Goal: Task Accomplishment & Management: Use online tool/utility

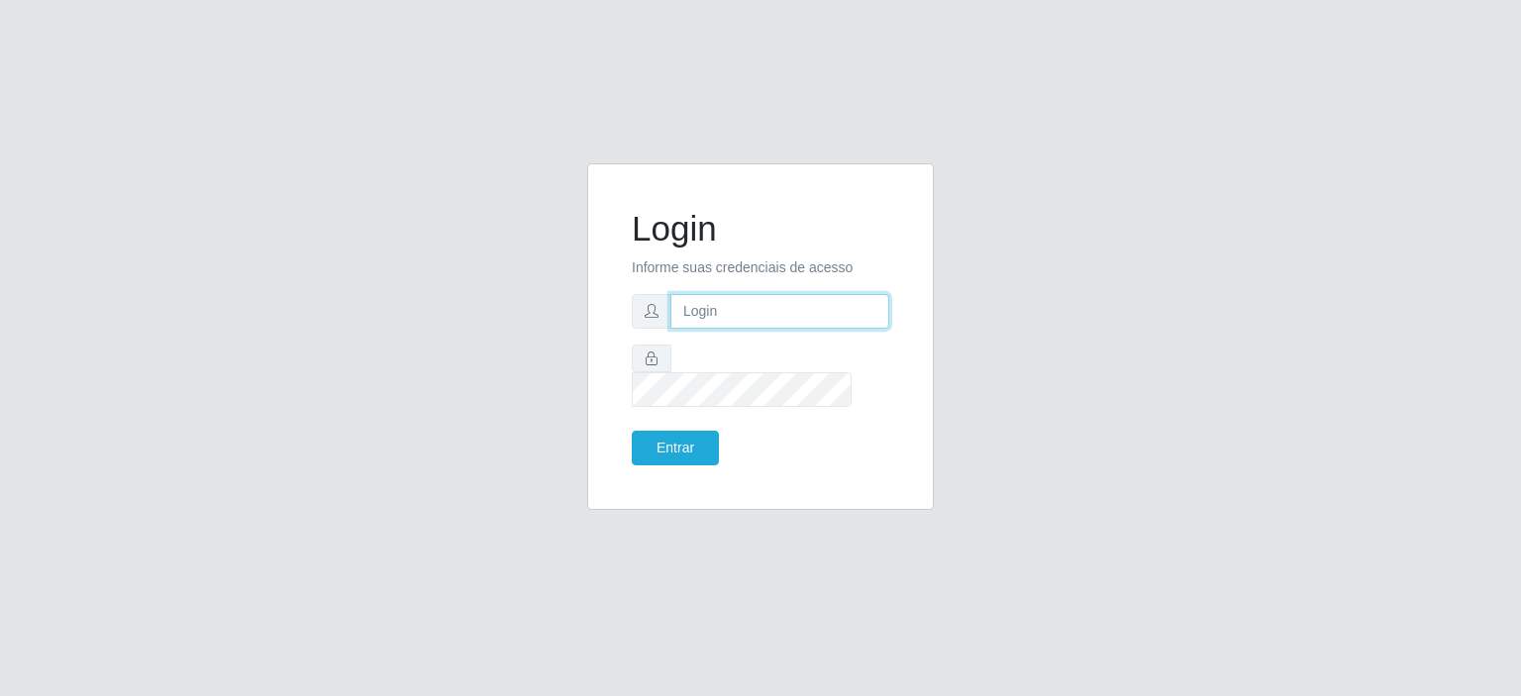
click at [747, 328] on input "text" at bounding box center [779, 311] width 219 height 35
type input "[EMAIL_ADDRESS][DOMAIN_NAME]"
click at [632, 431] on button "Entrar" at bounding box center [675, 448] width 87 height 35
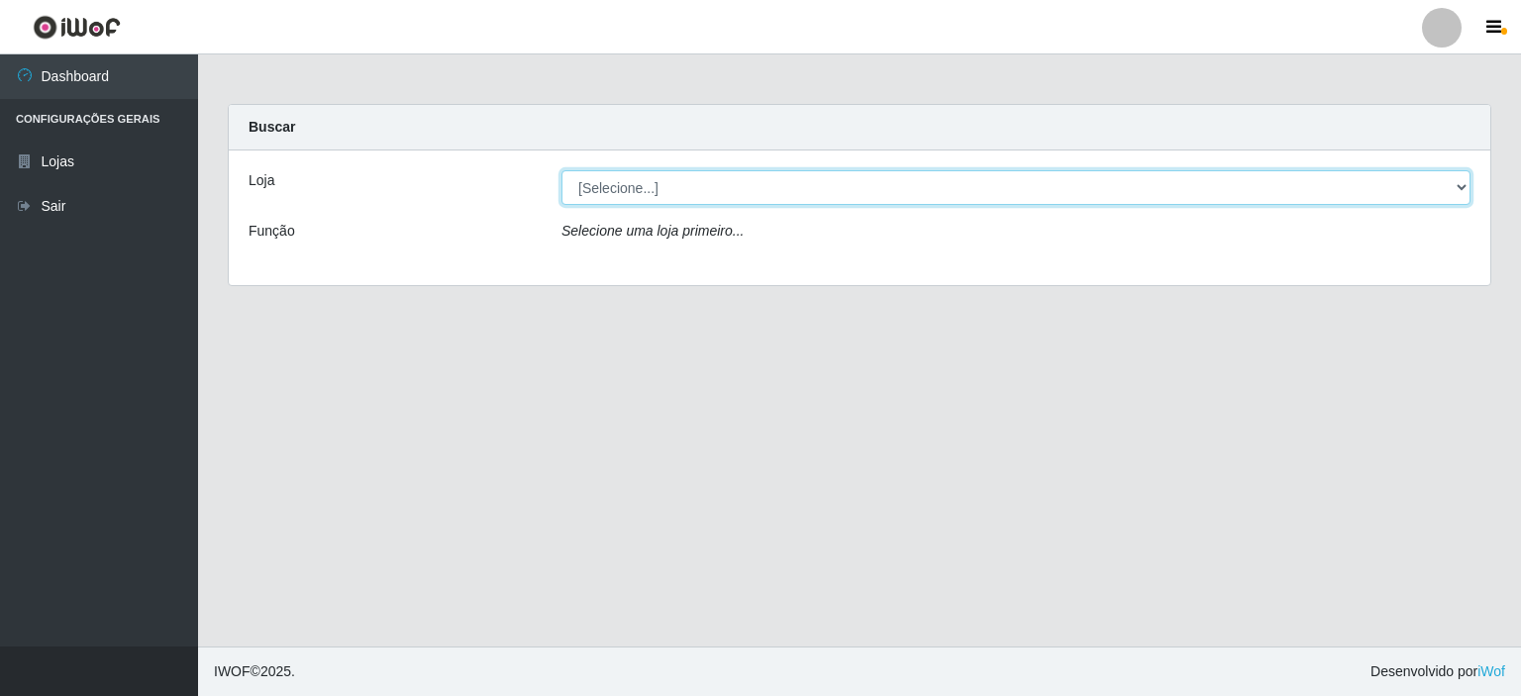
click at [1466, 189] on select "[Selecione...] Corte Fácil - Unidade Planalto" at bounding box center [1015, 187] width 909 height 35
select select "202"
click at [561, 170] on select "[Selecione...] Corte Fácil - Unidade Planalto" at bounding box center [1015, 187] width 909 height 35
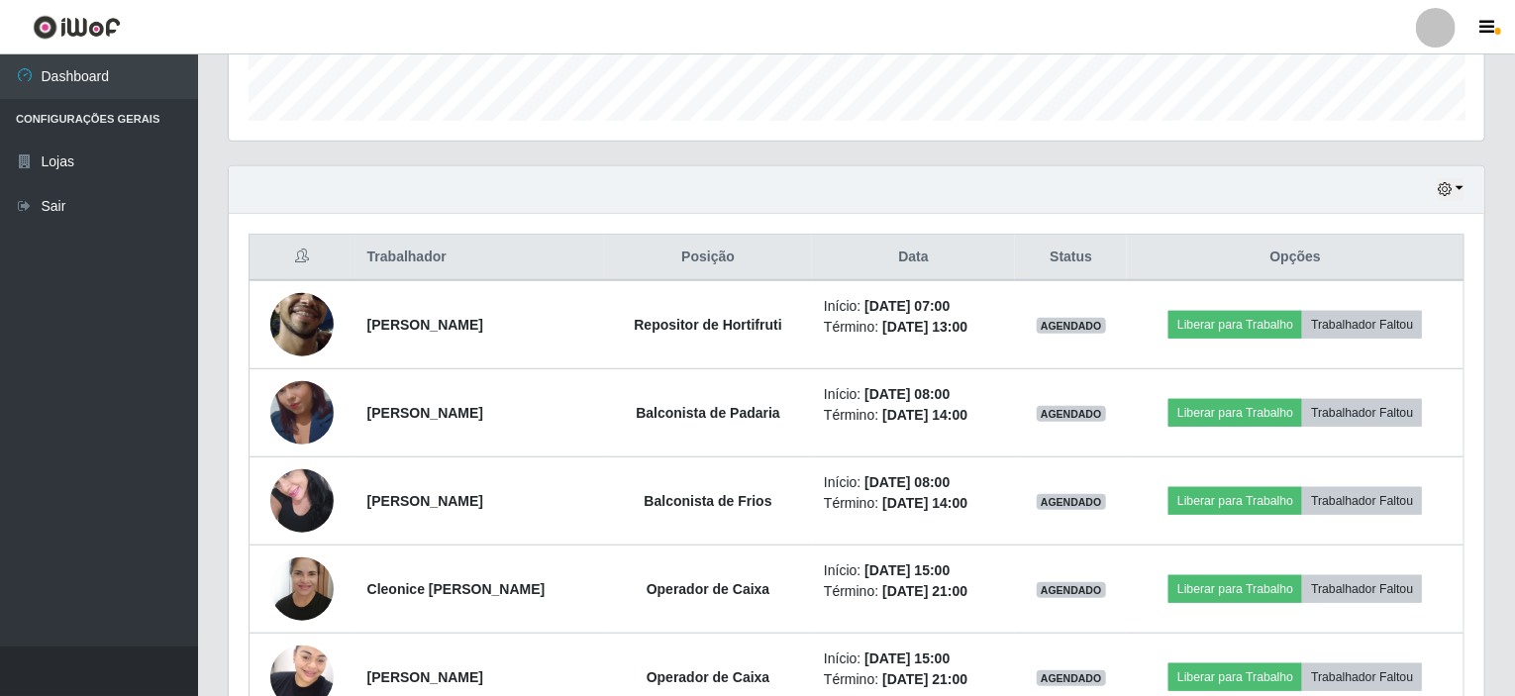
scroll to position [594, 0]
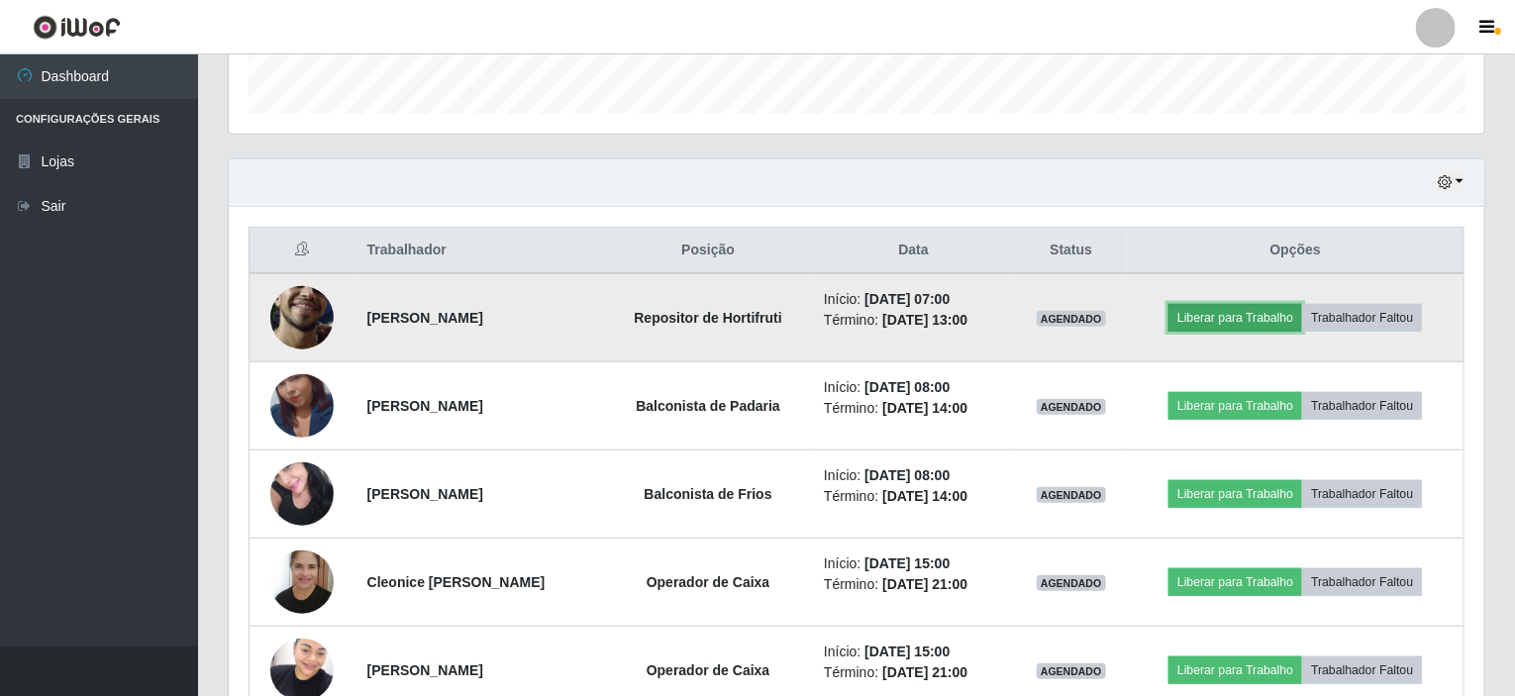
click at [1209, 326] on button "Liberar para Trabalho" at bounding box center [1236, 318] width 134 height 28
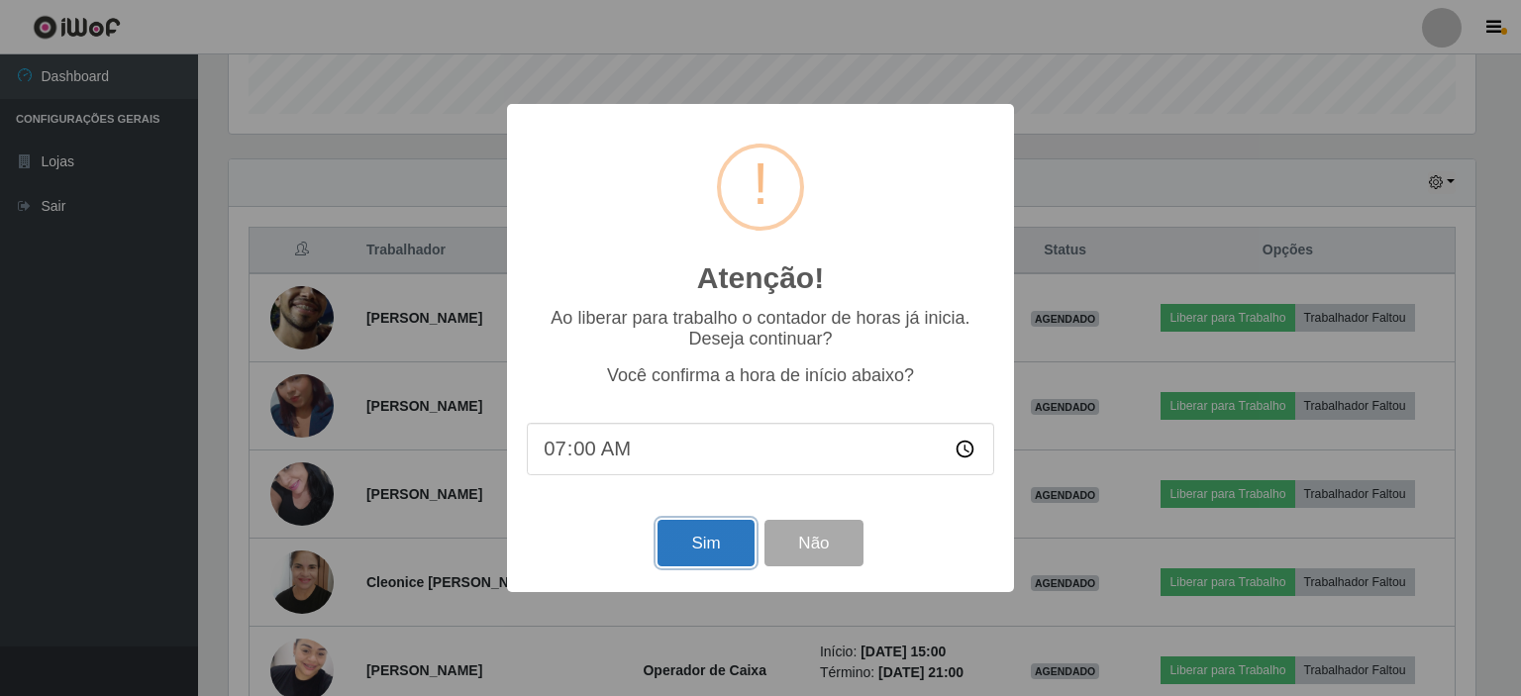
click at [733, 549] on button "Sim" at bounding box center [706, 543] width 96 height 47
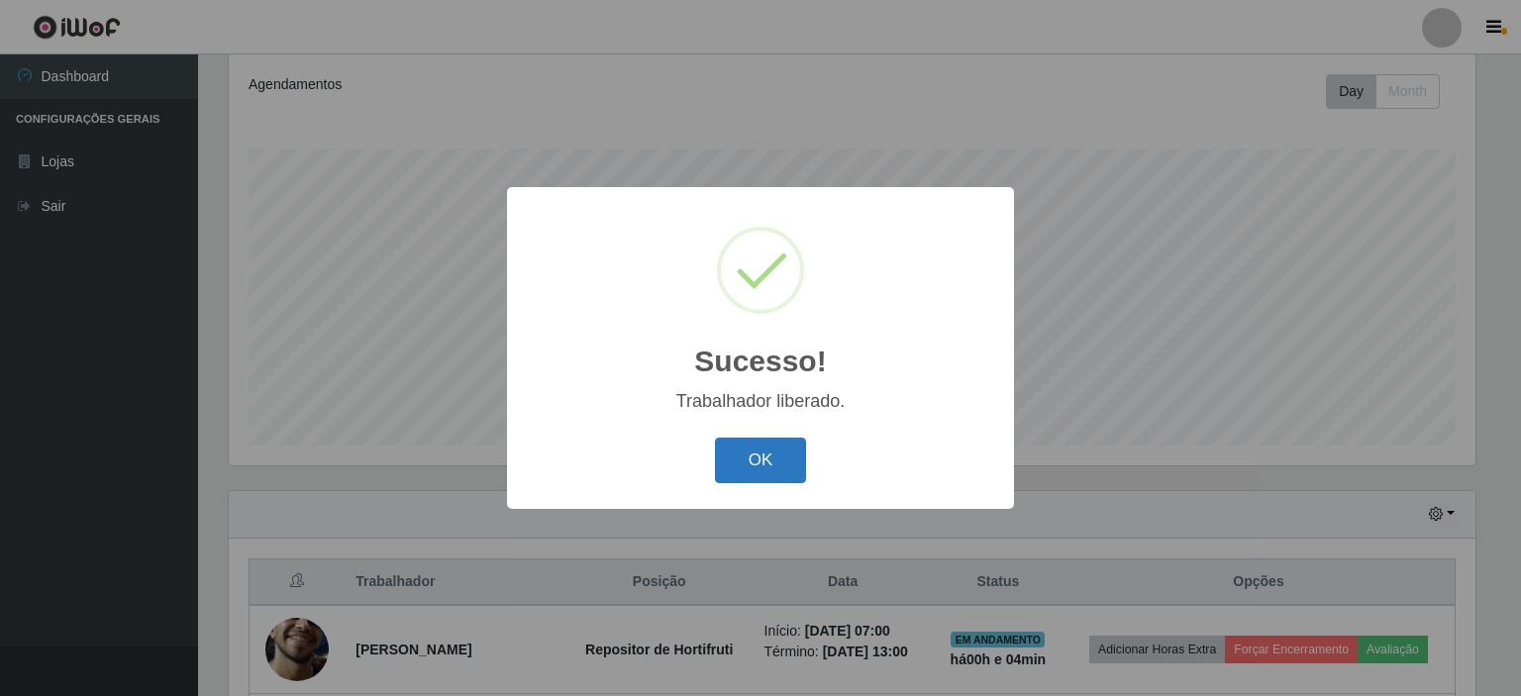
click at [768, 458] on button "OK" at bounding box center [761, 461] width 92 height 47
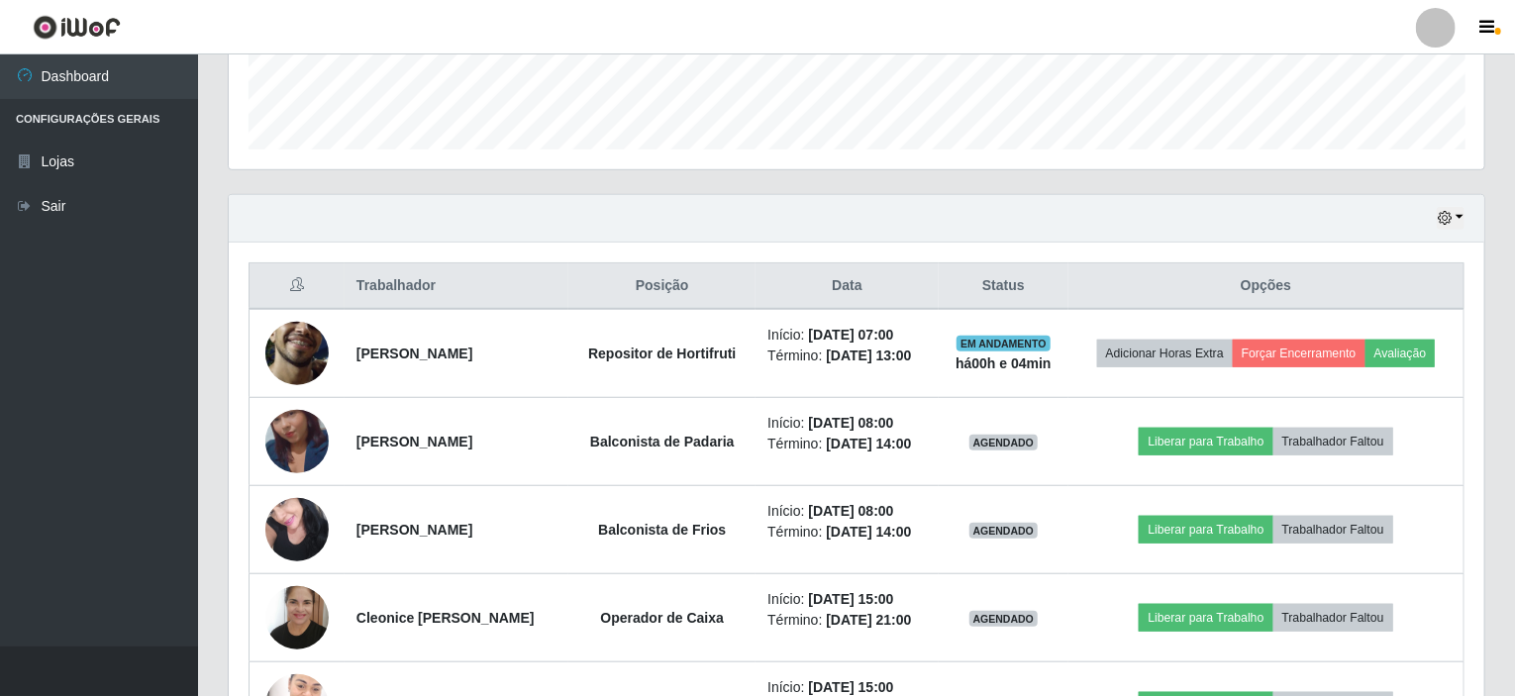
scroll to position [559, 0]
